Goal: Task Accomplishment & Management: Use online tool/utility

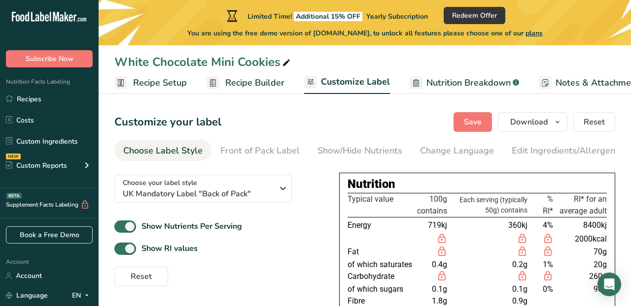
click at [225, 81] on span "Recipe Builder" at bounding box center [254, 82] width 59 height 13
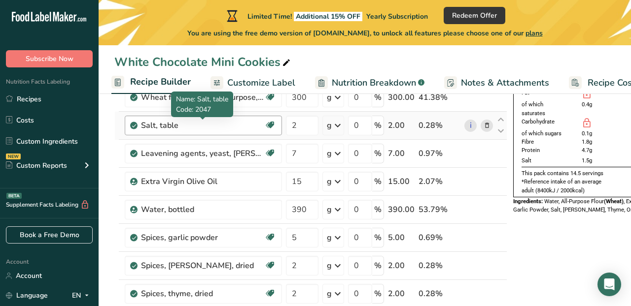
scroll to position [91, 0]
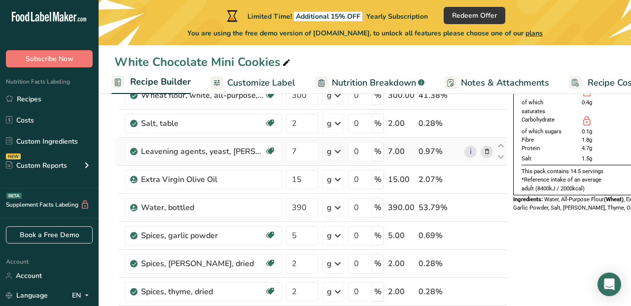
click at [485, 150] on icon at bounding box center [486, 152] width 7 height 10
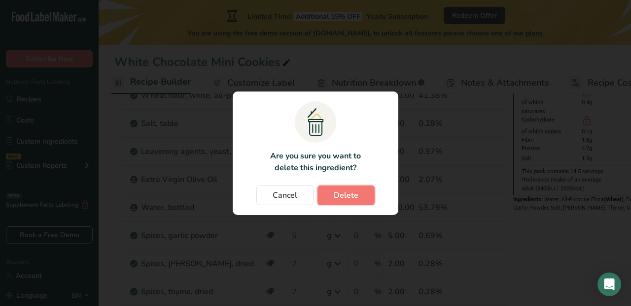
click at [348, 192] on span "Delete" at bounding box center [346, 196] width 25 height 12
type input "15"
type input "390"
type input "5"
type input "2"
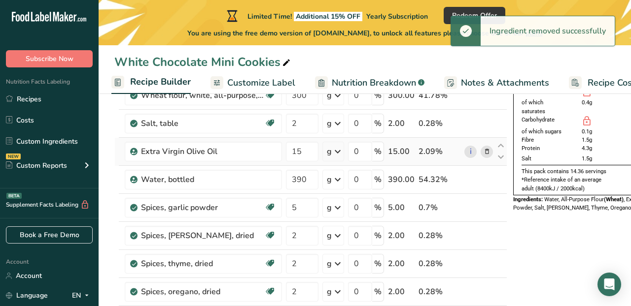
click at [486, 151] on icon at bounding box center [486, 152] width 7 height 10
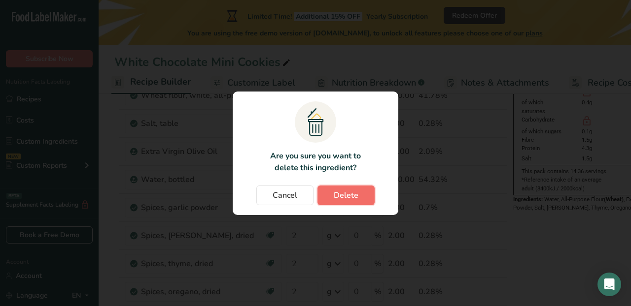
click at [342, 191] on span "Delete" at bounding box center [346, 196] width 25 height 12
type input "390"
type input "5"
type input "2"
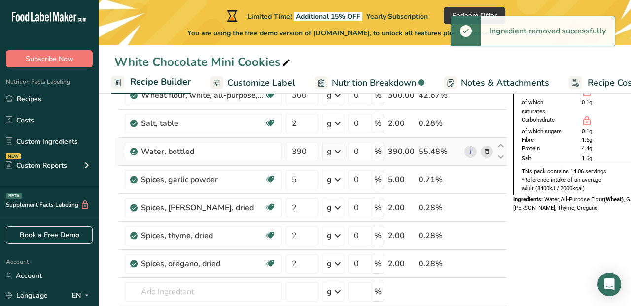
click at [486, 151] on icon at bounding box center [486, 152] width 7 height 10
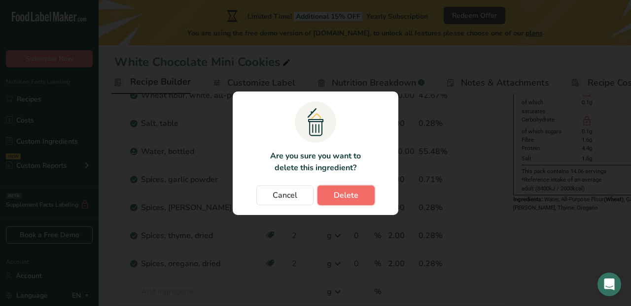
click at [360, 197] on button "Delete" at bounding box center [345, 196] width 57 height 20
type input "5"
type input "2"
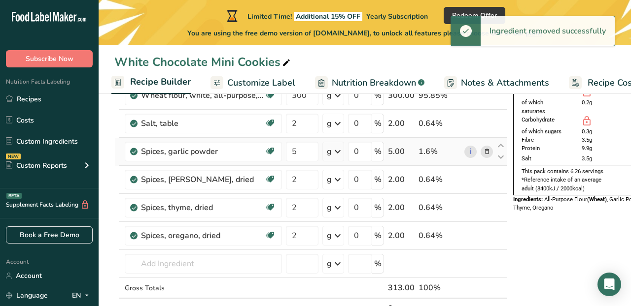
click at [483, 149] on icon at bounding box center [486, 152] width 7 height 10
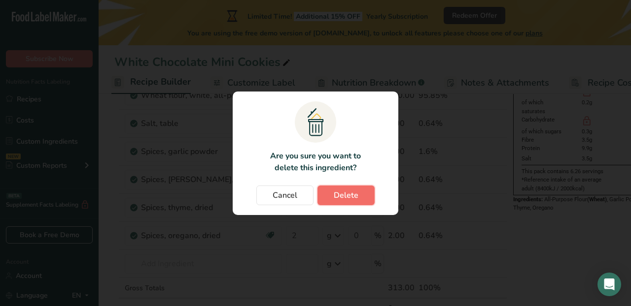
click at [359, 190] on button "Delete" at bounding box center [345, 196] width 57 height 20
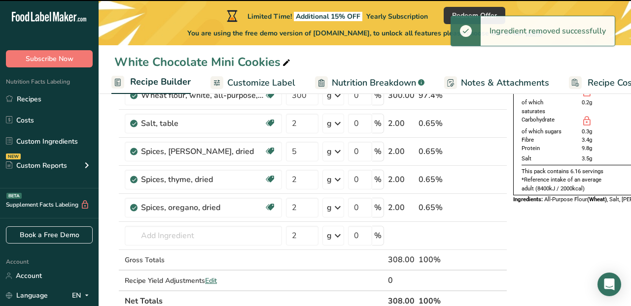
type input "2"
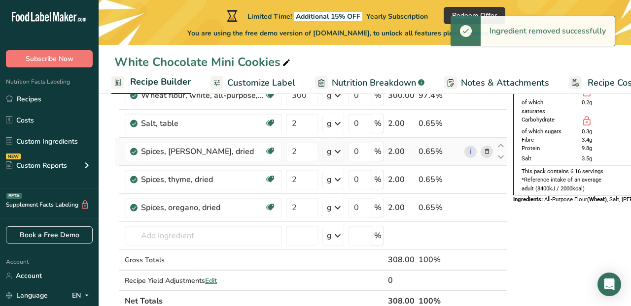
click at [483, 148] on icon at bounding box center [486, 152] width 7 height 10
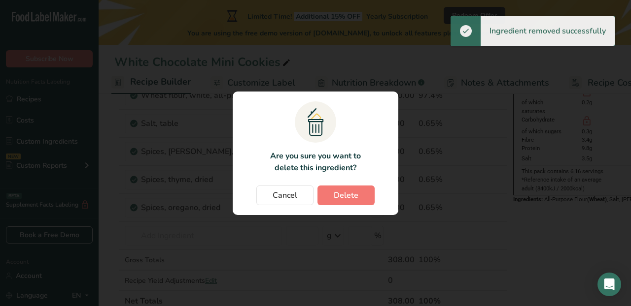
click at [362, 184] on section ".a{fill:#f5f3ed;}.b,.e{fill:#0f393a;}.c{fill:none;}.d{fill:#f2c549;}.e{stroke:r…" at bounding box center [316, 154] width 166 height 124
click at [363, 186] on button "Delete" at bounding box center [345, 196] width 57 height 20
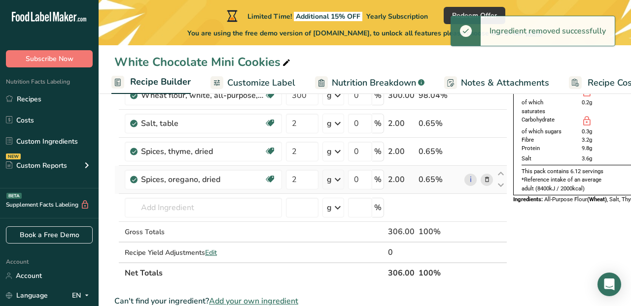
click at [487, 178] on icon at bounding box center [486, 180] width 7 height 10
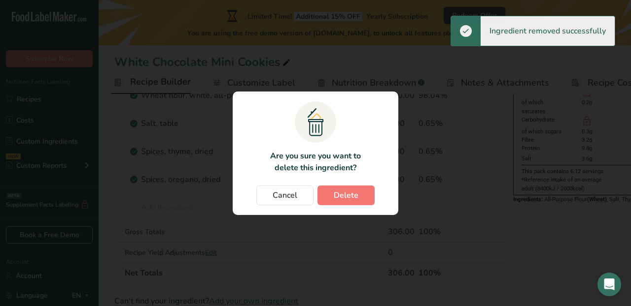
click at [376, 200] on div "Cancel [GEOGRAPHIC_DATA]" at bounding box center [315, 196] width 146 height 20
click at [369, 200] on button "Delete" at bounding box center [345, 196] width 57 height 20
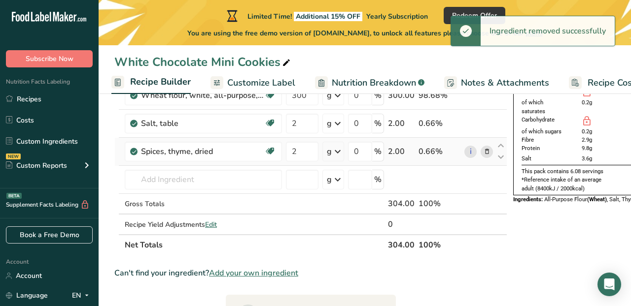
click at [483, 152] on icon at bounding box center [486, 152] width 7 height 10
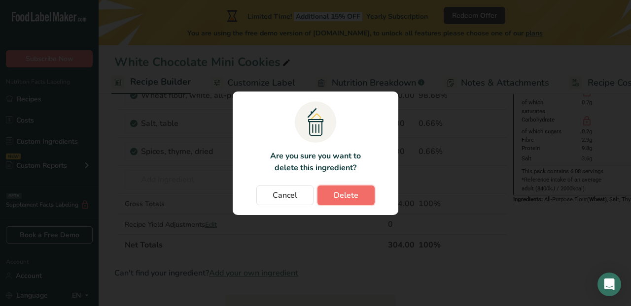
click at [345, 197] on span "Delete" at bounding box center [346, 196] width 25 height 12
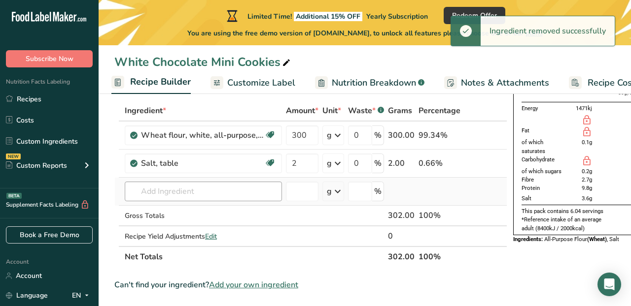
scroll to position [53, 0]
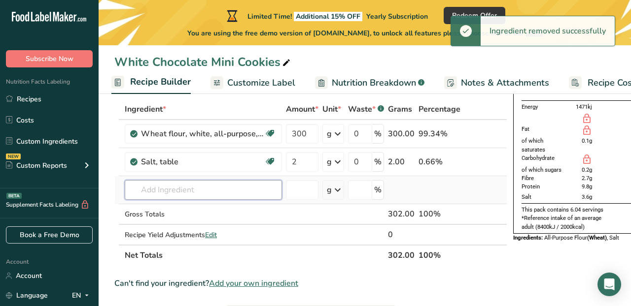
click at [227, 192] on input "text" at bounding box center [203, 190] width 157 height 20
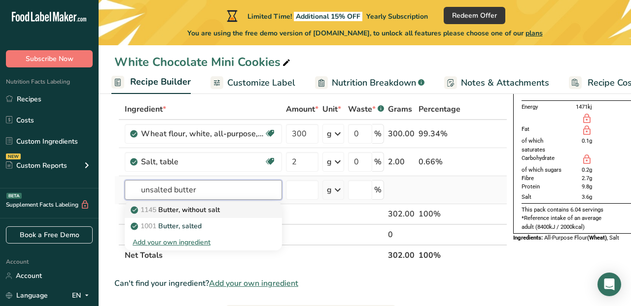
type input "unsalted butter"
click at [208, 207] on p "1145 Butter, without salt" at bounding box center [176, 210] width 87 height 10
type input "Butter, without salt"
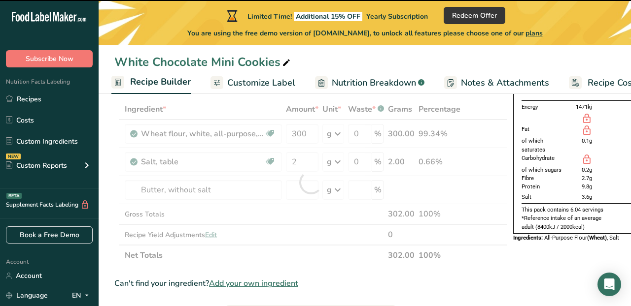
type input "0"
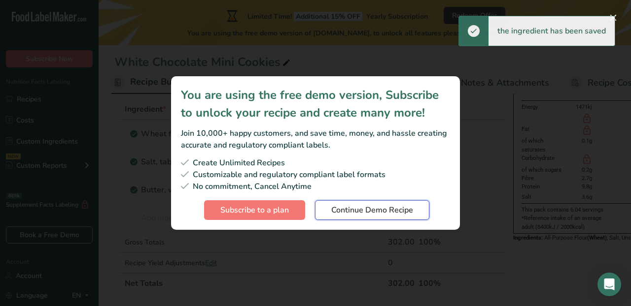
click at [355, 217] on button "Continue Demo Recipe" at bounding box center [372, 211] width 114 height 20
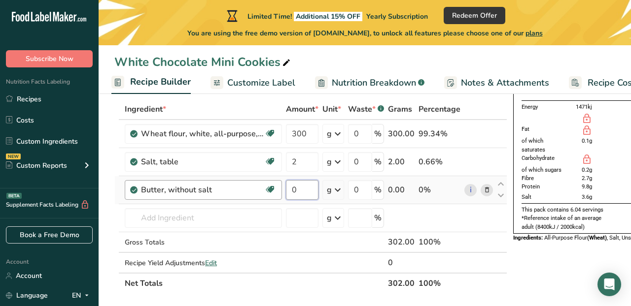
drag, startPoint x: 301, startPoint y: 192, endPoint x: 281, endPoint y: 190, distance: 19.8
click at [280, 190] on tr "Butter, without salt Gluten free Vegetarian Soy free 0 g Portions 1 pat (1" sq,…" at bounding box center [311, 190] width 392 height 28
type input "250"
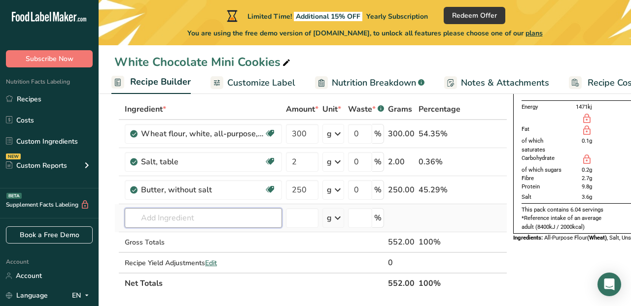
click at [223, 221] on div "Ingredient * Amount * Unit * Waste * .a-a{fill:#347362;}.b-a{fill:#fff;} Grams …" at bounding box center [310, 196] width 393 height 195
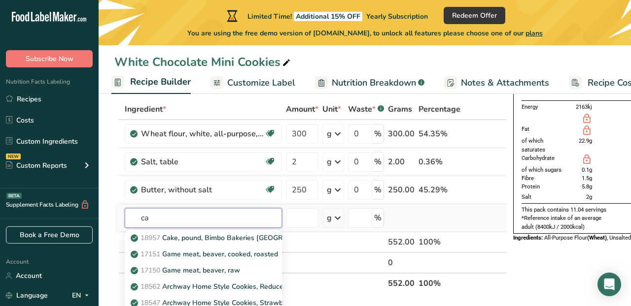
type input "c"
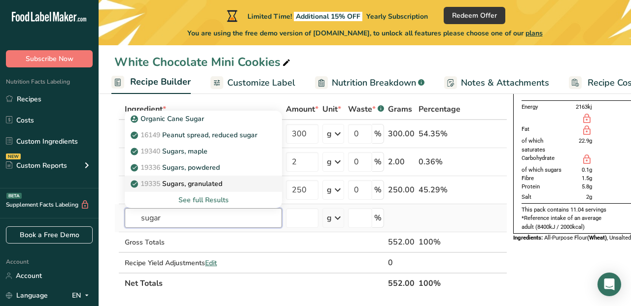
type input "sugar"
click at [206, 183] on p "19335 [GEOGRAPHIC_DATA], granulated" at bounding box center [178, 184] width 90 height 10
type input "Sugars, granulated"
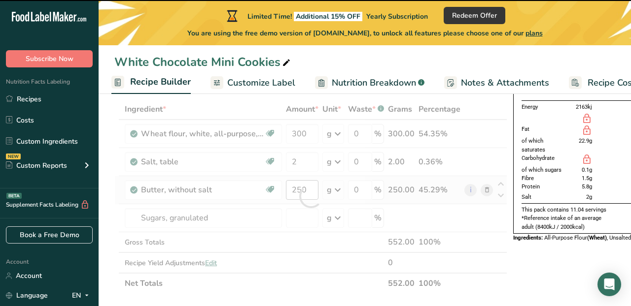
type input "0"
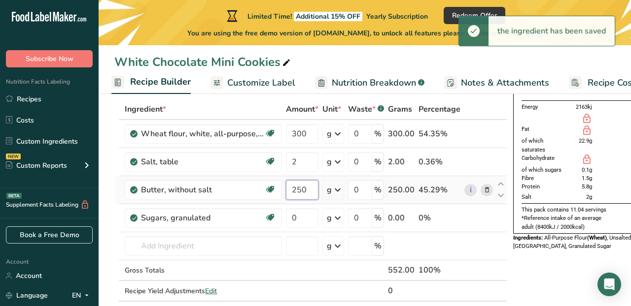
click at [296, 191] on input "250" at bounding box center [302, 190] width 33 height 20
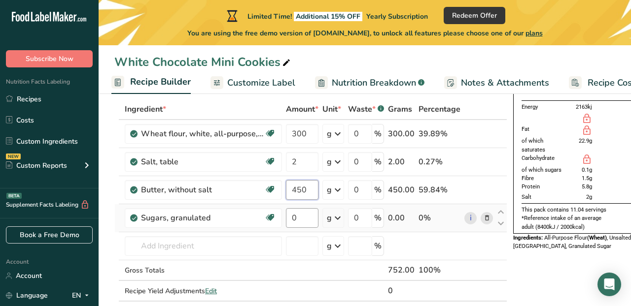
type input "450"
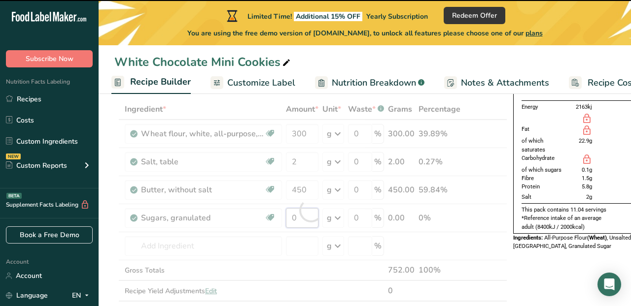
drag, startPoint x: 312, startPoint y: 216, endPoint x: 281, endPoint y: 216, distance: 31.0
click at [281, 216] on div "Ingredient * Amount * Unit * Waste * .a-a{fill:#347362;}.b-a{fill:#fff;} Grams …" at bounding box center [310, 210] width 393 height 223
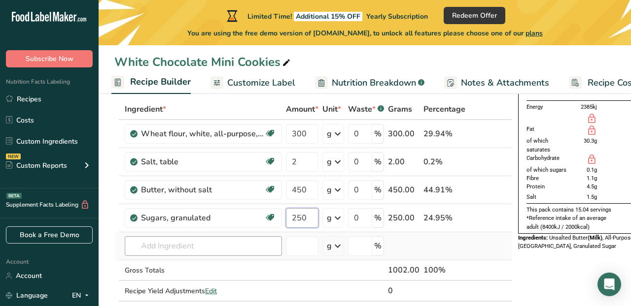
type input "250"
click at [189, 250] on div "Ingredient * Amount * Unit * Waste * .a-a{fill:#347362;}.b-a{fill:#fff;} Grams …" at bounding box center [313, 210] width 398 height 223
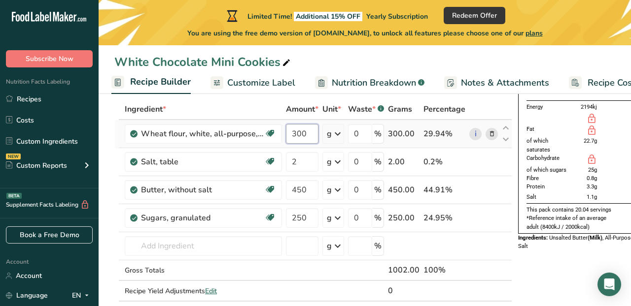
drag, startPoint x: 305, startPoint y: 136, endPoint x: 292, endPoint y: 136, distance: 13.3
click at [292, 136] on input "300" at bounding box center [302, 134] width 33 height 20
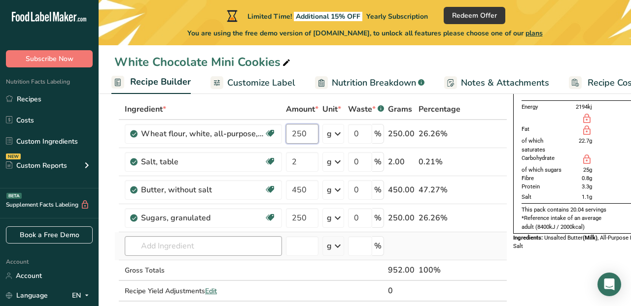
type input "250"
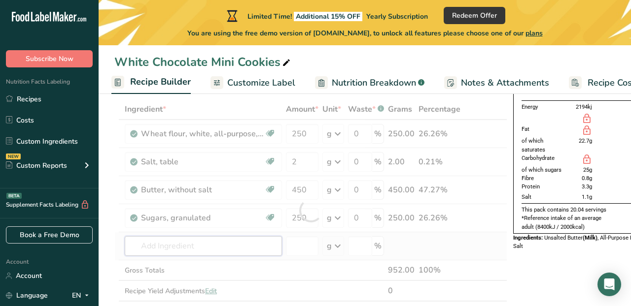
click at [198, 249] on div "Ingredient * Amount * Unit * Waste * .a-a{fill:#347362;}.b-a{fill:#fff;} Grams …" at bounding box center [310, 210] width 393 height 223
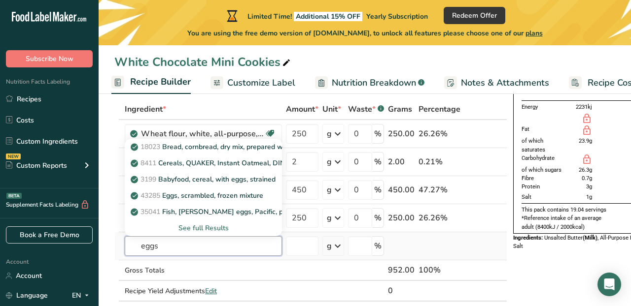
type input "eggs"
click at [192, 223] on div "See full Results" at bounding box center [203, 228] width 141 height 10
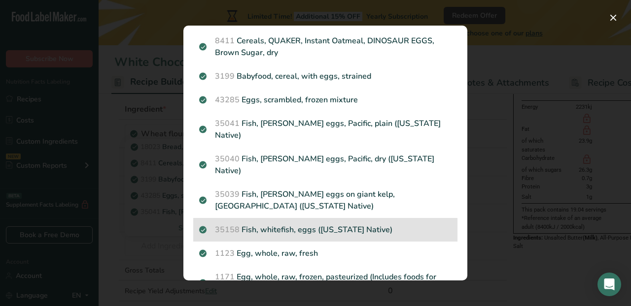
scroll to position [62, 0]
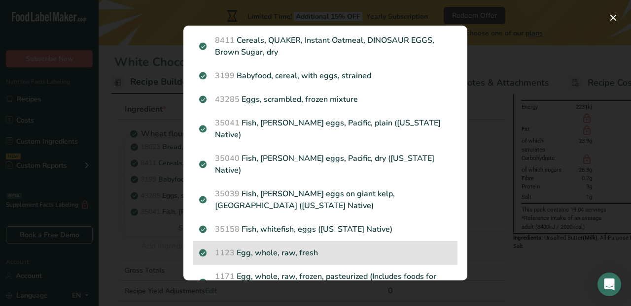
click at [284, 247] on p "1123 Egg, whole, raw, fresh" at bounding box center [325, 253] width 252 height 12
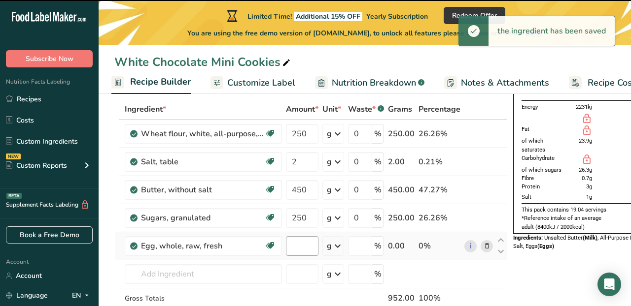
type input "0"
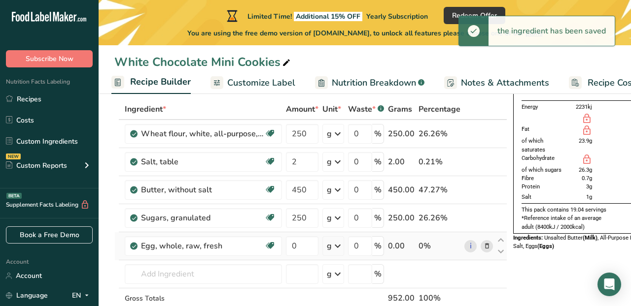
click at [336, 247] on icon at bounding box center [338, 246] width 12 height 18
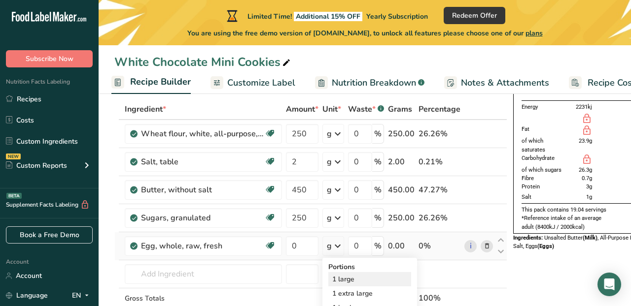
click at [337, 276] on div "1 large" at bounding box center [369, 279] width 83 height 14
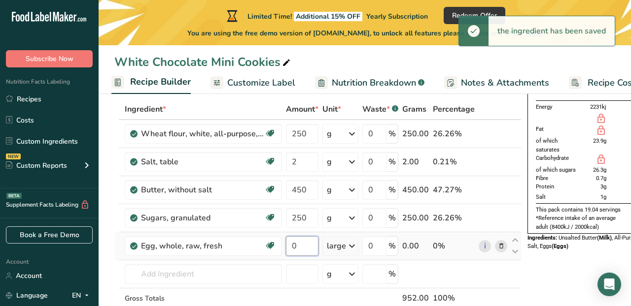
click at [303, 245] on input "0" at bounding box center [302, 247] width 33 height 20
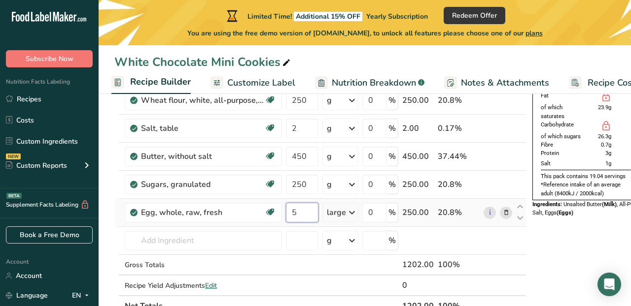
scroll to position [87, 0]
type input "5"
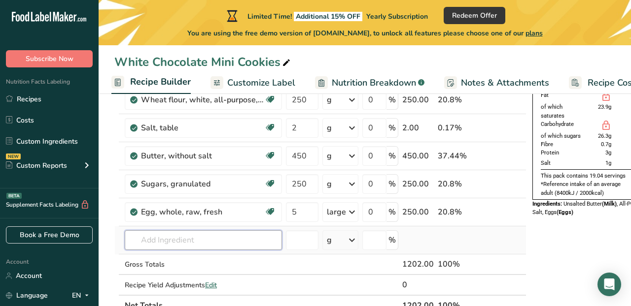
click at [235, 240] on div "Ingredient * Amount * Unit * Waste * .a-a{fill:#347362;}.b-a{fill:#fff;} Grams …" at bounding box center [320, 190] width 412 height 251
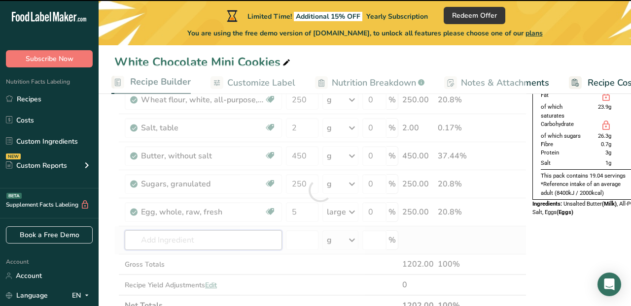
type input "v"
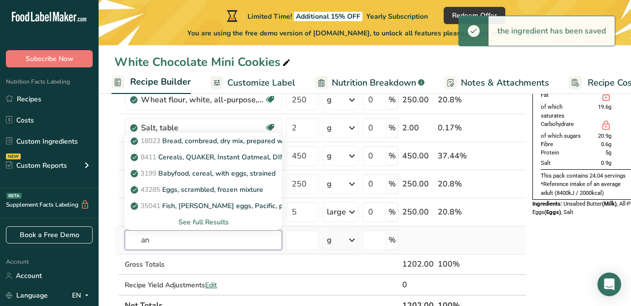
type input "a"
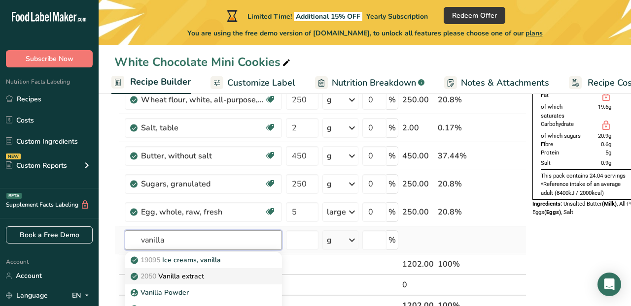
type input "vanilla"
click at [217, 274] on div "2050 Vanilla extract" at bounding box center [196, 276] width 126 height 10
type input "Vanilla extract"
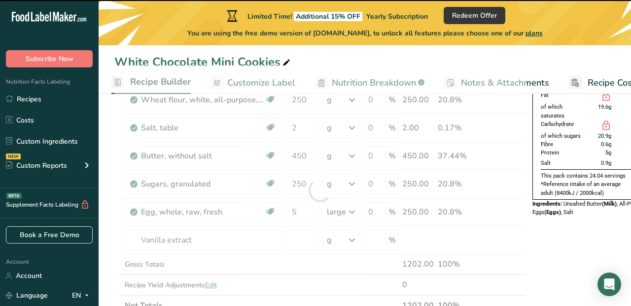
type input "0"
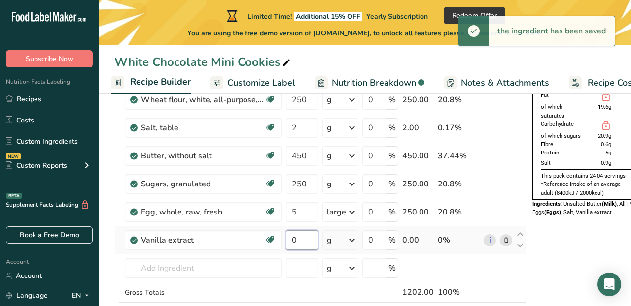
drag, startPoint x: 300, startPoint y: 239, endPoint x: 288, endPoint y: 239, distance: 12.3
click at [288, 239] on input "0" at bounding box center [302, 241] width 33 height 20
type input "5"
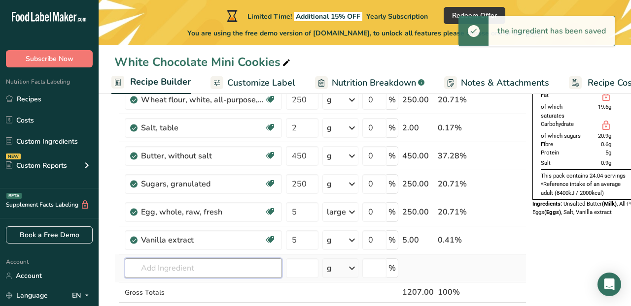
click at [248, 267] on div "Ingredient * Amount * Unit * Waste * .a-a{fill:#347362;}.b-a{fill:#fff;} Grams …" at bounding box center [320, 204] width 412 height 279
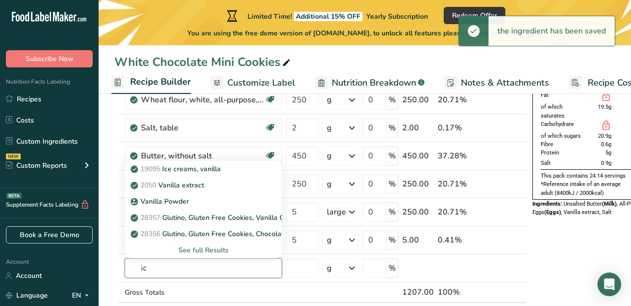
type input "i"
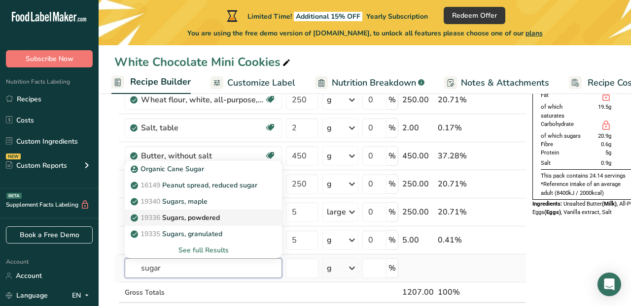
type input "sugar"
click at [241, 219] on div "19336 Sugars, powdered" at bounding box center [196, 218] width 126 height 10
type input "Sugars, powdered"
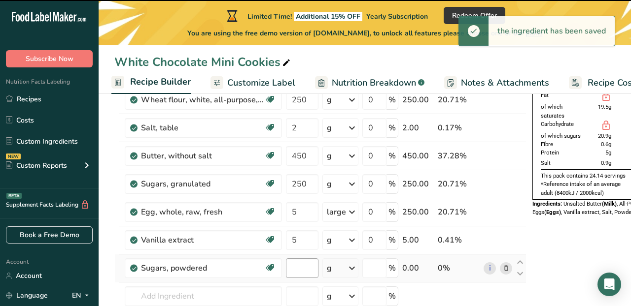
type input "0"
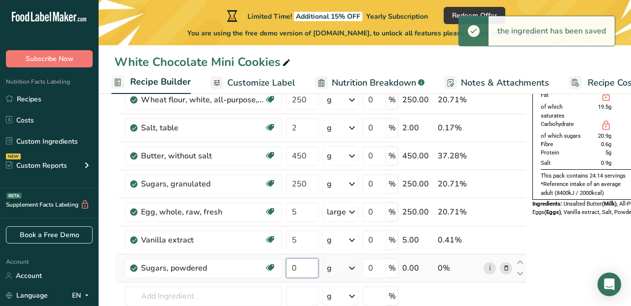
click at [295, 269] on input "0" at bounding box center [302, 269] width 33 height 20
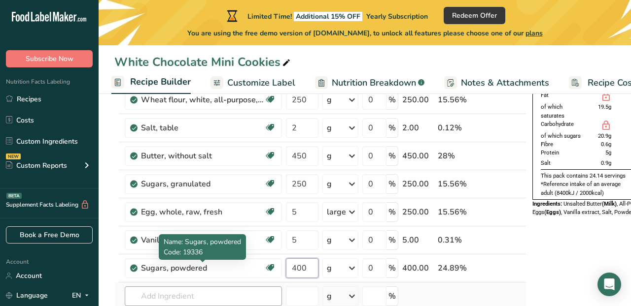
type input "400"
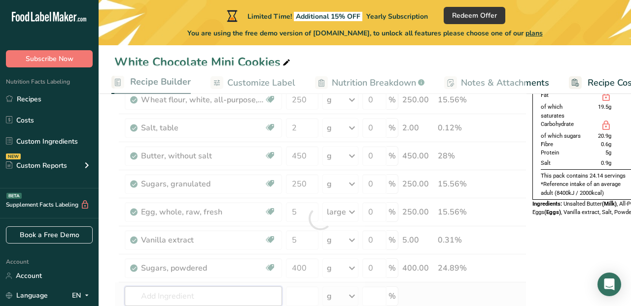
click at [243, 294] on div "Ingredient * Amount * Unit * Waste * .a-a{fill:#347362;}.b-a{fill:#fff;} Grams …" at bounding box center [320, 218] width 412 height 307
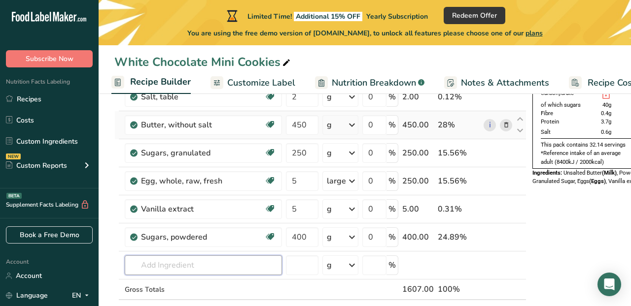
scroll to position [118, 0]
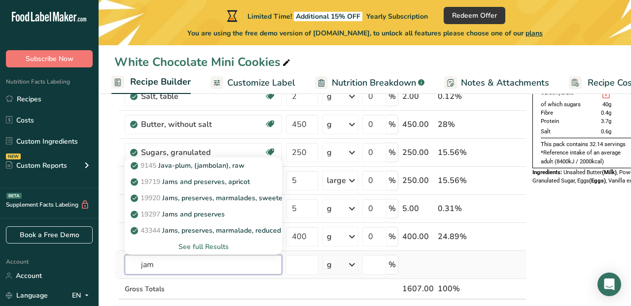
type input "jam"
click at [200, 242] on div "See full Results" at bounding box center [203, 247] width 141 height 10
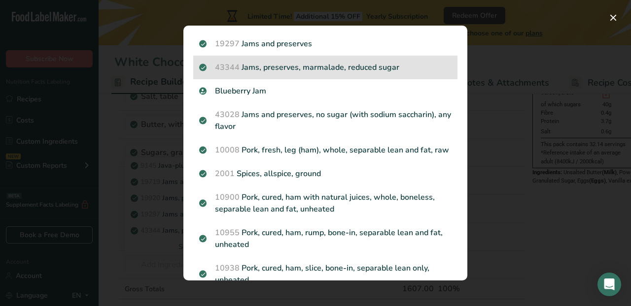
scroll to position [0, 0]
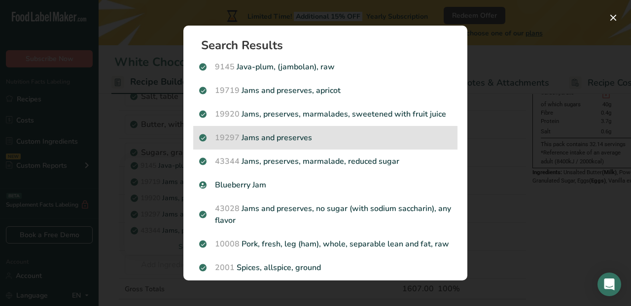
click at [263, 137] on p "19297 Jams and preserves" at bounding box center [325, 138] width 252 height 12
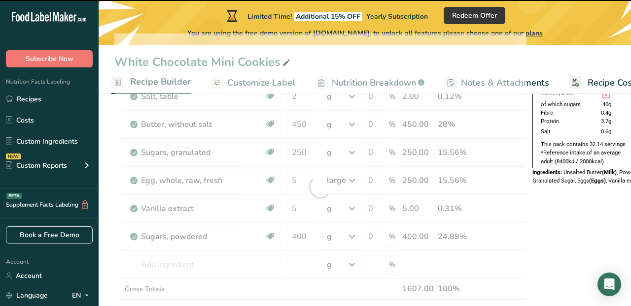
type input "0"
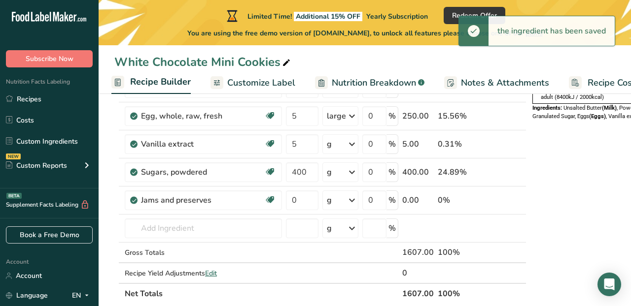
scroll to position [183, 0]
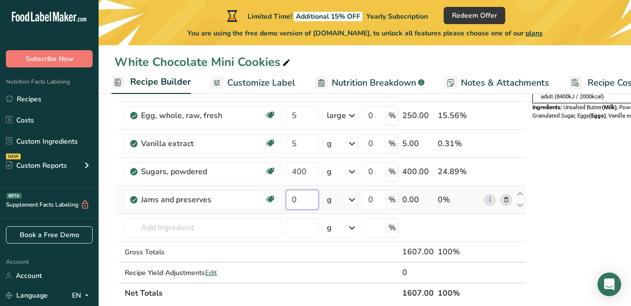
drag, startPoint x: 303, startPoint y: 197, endPoint x: 284, endPoint y: 197, distance: 19.2
click at [284, 197] on td "0" at bounding box center [302, 200] width 36 height 28
type input "50"
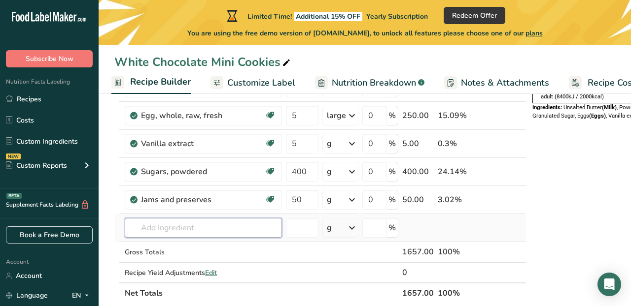
click at [246, 229] on div "Ingredient * Amount * Unit * Waste * .a-a{fill:#347362;}.b-a{fill:#fff;} Grams …" at bounding box center [320, 136] width 412 height 336
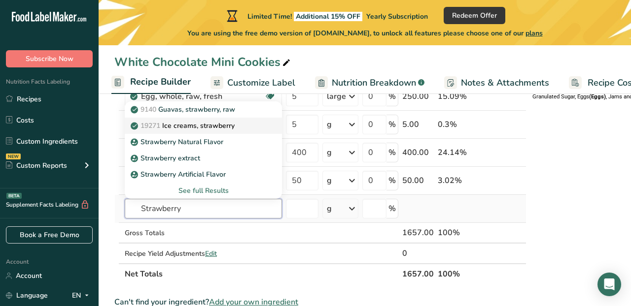
scroll to position [211, 0]
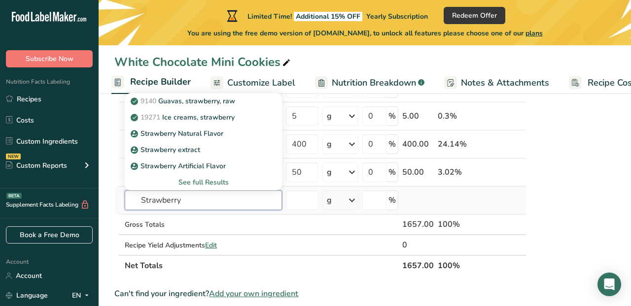
type input "Strawberry"
click at [196, 181] on div "See full Results" at bounding box center [203, 182] width 141 height 10
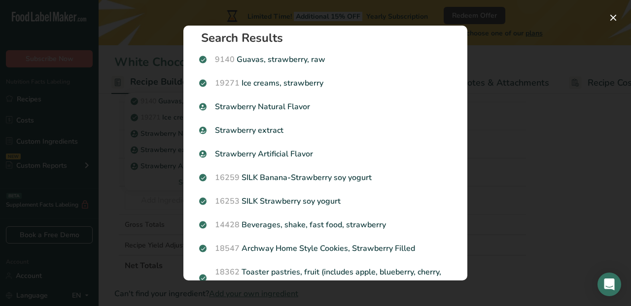
scroll to position [0, 0]
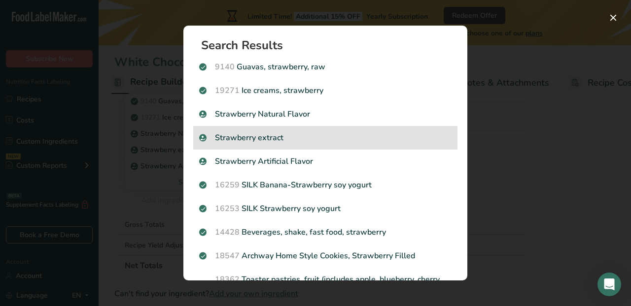
click at [261, 145] on div "Strawberry extract" at bounding box center [325, 138] width 264 height 24
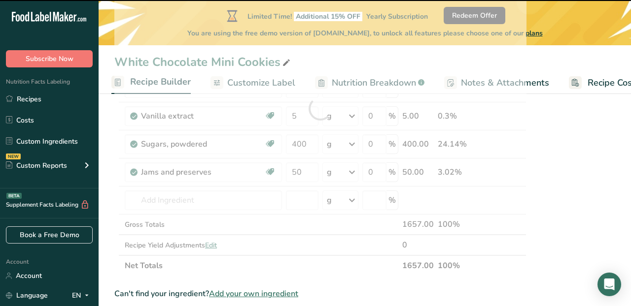
type input "0"
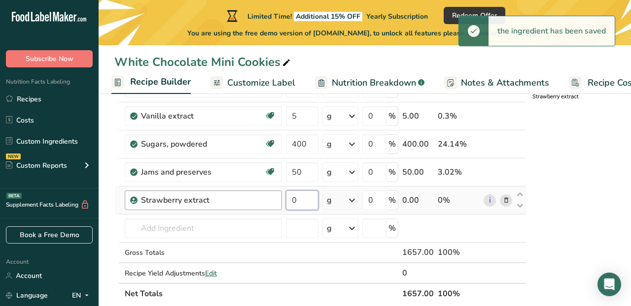
drag, startPoint x: 299, startPoint y: 198, endPoint x: 256, endPoint y: 197, distance: 42.9
click at [256, 198] on tr "Strawberry extract 0 g Portions 100 gram Weight Units g kg mg See more Volume U…" at bounding box center [320, 201] width 411 height 28
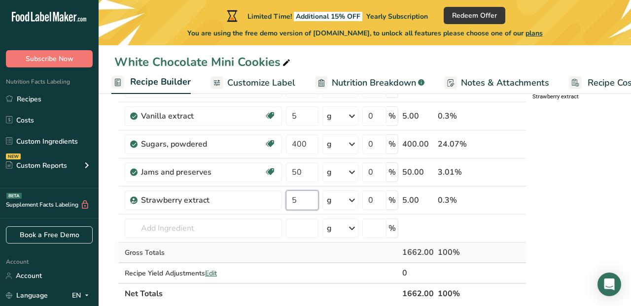
type input "5"
click at [300, 250] on div "Ingredient * Amount * Unit * Waste * .a-a{fill:#347362;}.b-a{fill:#fff;} Grams …" at bounding box center [320, 123] width 412 height 364
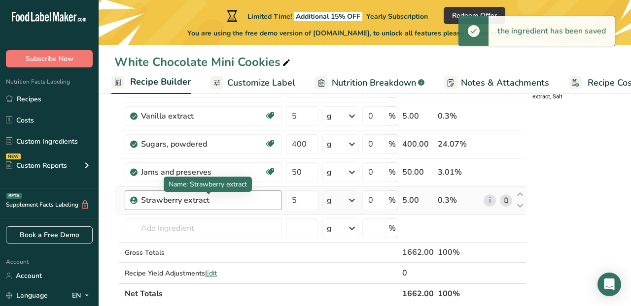
click at [239, 201] on div "Strawberry extract" at bounding box center [202, 201] width 123 height 12
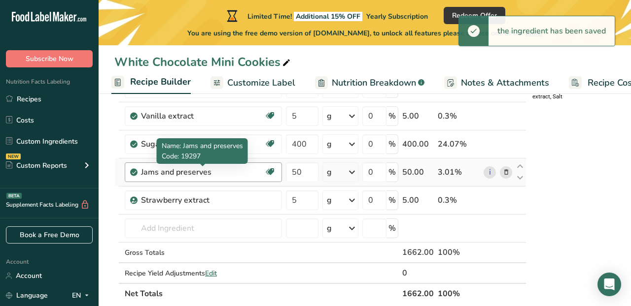
click at [221, 176] on div "Jams and preserves" at bounding box center [202, 173] width 123 height 12
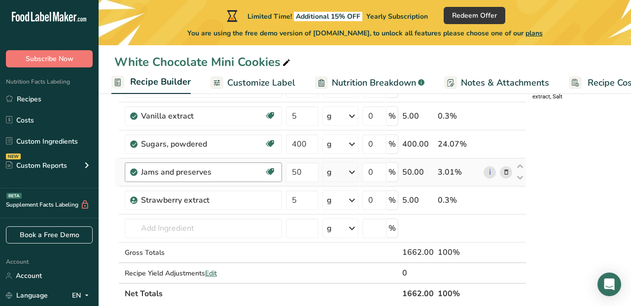
click at [142, 172] on div "Jams and preserves" at bounding box center [202, 173] width 123 height 12
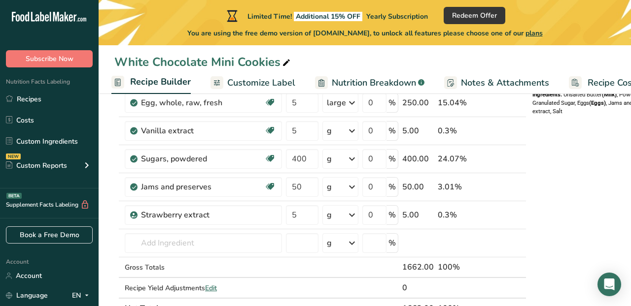
scroll to position [197, 0]
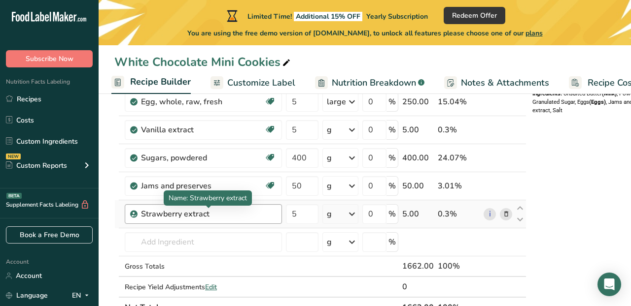
click at [234, 213] on div "Strawberry extract" at bounding box center [202, 214] width 123 height 12
click at [503, 215] on icon at bounding box center [506, 214] width 7 height 10
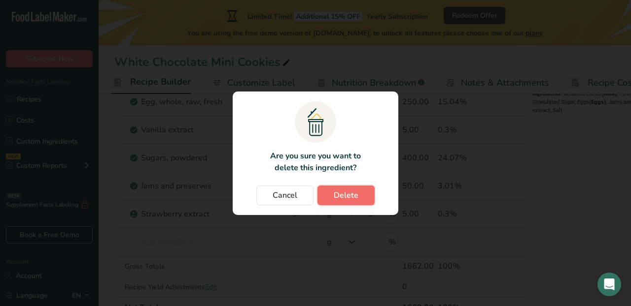
click at [332, 198] on button "Delete" at bounding box center [345, 196] width 57 height 20
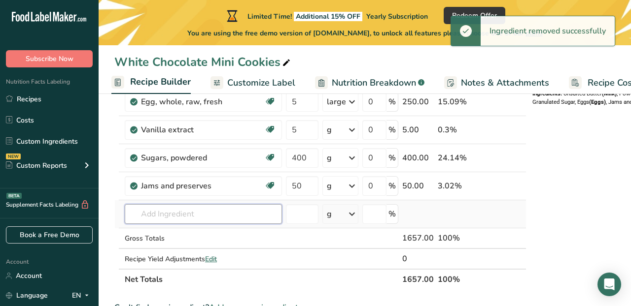
click at [181, 216] on input "text" at bounding box center [203, 214] width 157 height 20
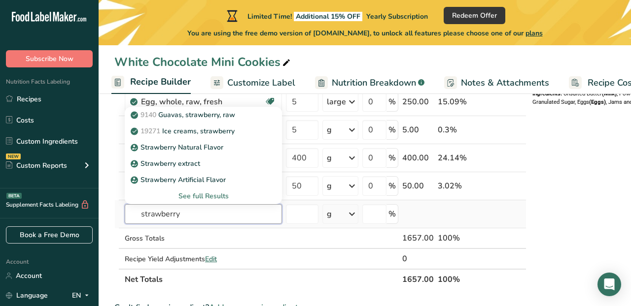
type input "strawberry"
click at [192, 192] on div "See full Results" at bounding box center [203, 196] width 141 height 10
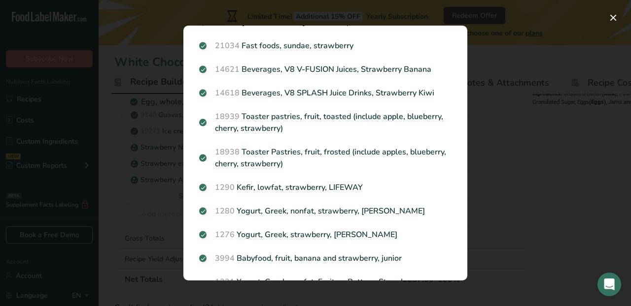
scroll to position [625, 0]
click at [136, 240] on div "Search results modal" at bounding box center [315, 153] width 631 height 306
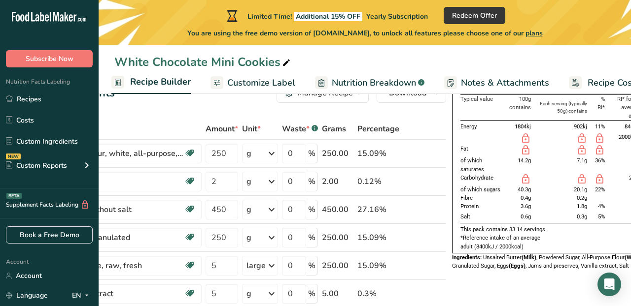
scroll to position [0, 0]
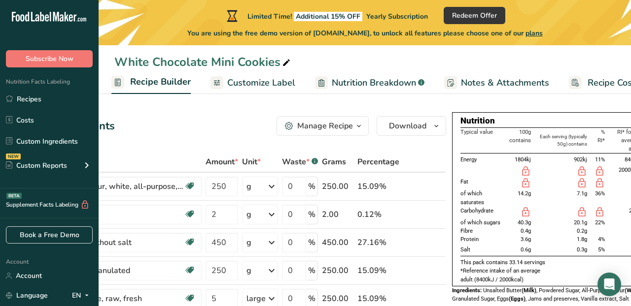
click at [271, 85] on span "Customize Label" at bounding box center [261, 82] width 68 height 13
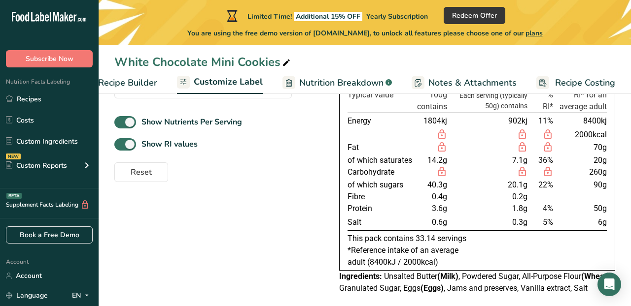
scroll to position [128, 0]
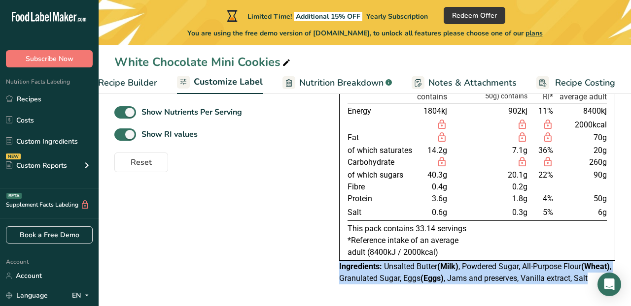
drag, startPoint x: 338, startPoint y: 254, endPoint x: 373, endPoint y: 287, distance: 48.5
click at [373, 287] on div "Choose your label style UK Mandatory Label "Back of Pack" USA (FDA) Standard FD…" at bounding box center [364, 172] width 501 height 238
copy div "Ingredients: Unsalted Butter (Milk) , Powdered Sugar, All-Purpose Flour (Wheat)…"
